Goal: Communication & Community: Answer question/provide support

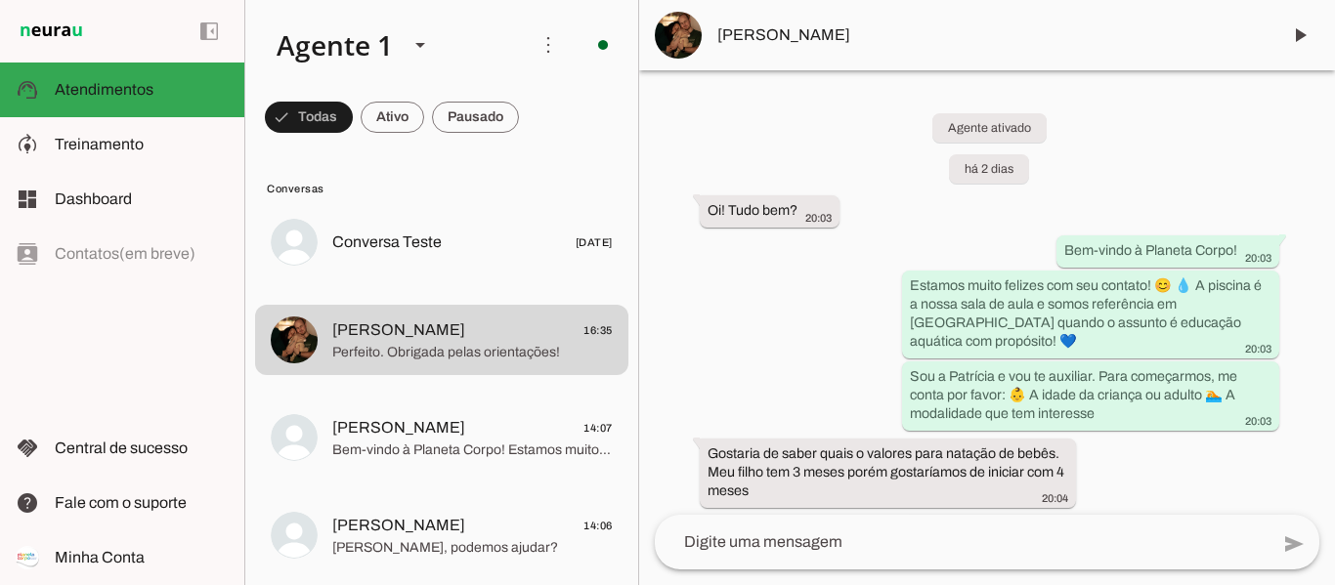
scroll to position [2892, 0]
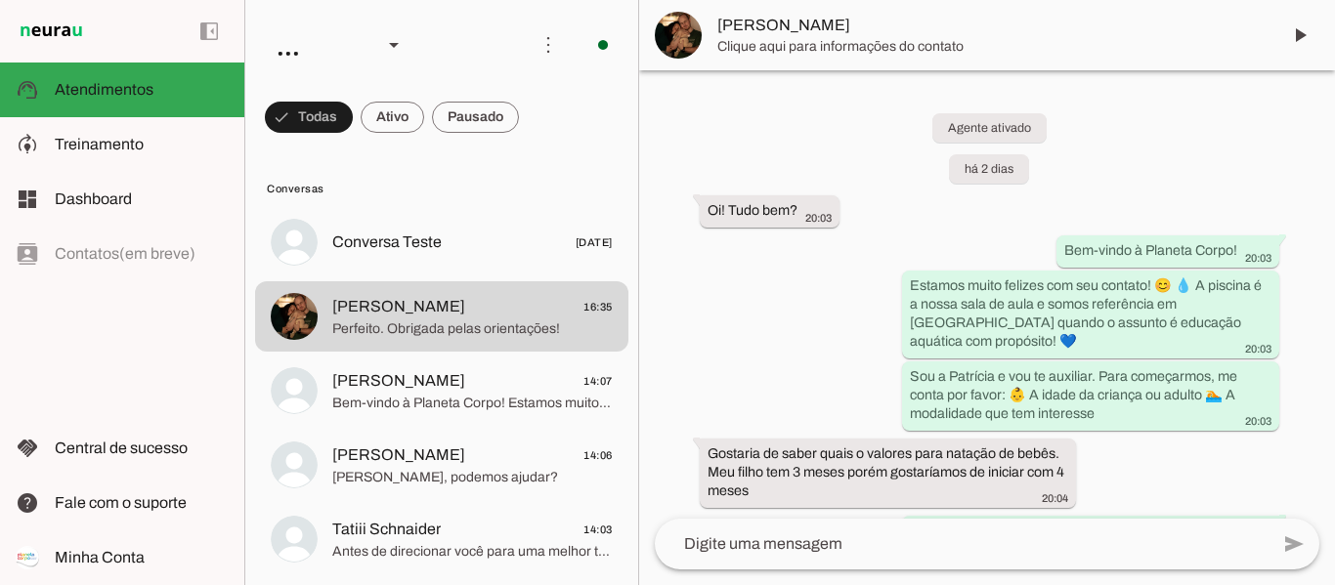
scroll to position [2892, 0]
